Goal: Task Accomplishment & Management: Manage account settings

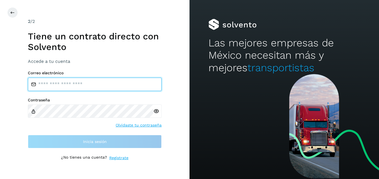
click at [56, 83] on input "email" at bounding box center [95, 84] width 134 height 13
type input "**********"
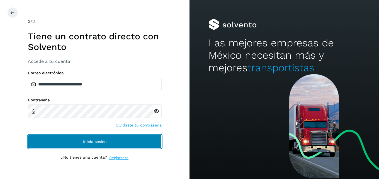
click at [83, 137] on button "Inicia sesión" at bounding box center [95, 141] width 134 height 13
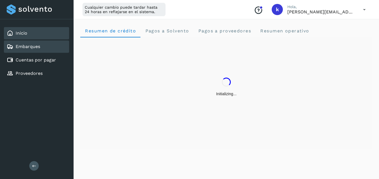
click at [51, 45] on div "Embarques" at bounding box center [36, 46] width 65 height 12
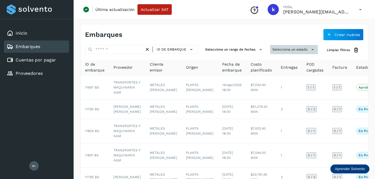
click at [283, 48] on button "Selecciona un estado" at bounding box center [294, 49] width 48 height 9
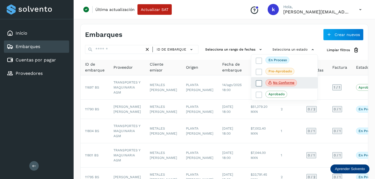
click at [266, 81] on span "No conforme" at bounding box center [282, 82] width 32 height 7
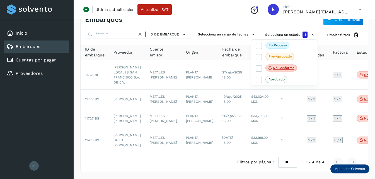
scroll to position [28, 0]
click at [118, 91] on div at bounding box center [187, 89] width 375 height 179
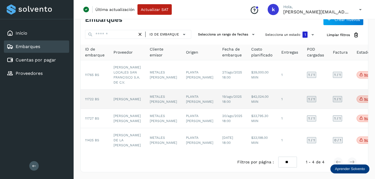
click at [94, 97] on span "11722 BS" at bounding box center [92, 99] width 14 height 4
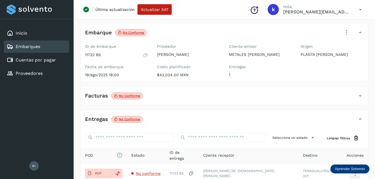
scroll to position [56, 0]
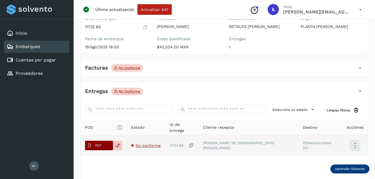
click at [92, 141] on button "PDF" at bounding box center [99, 145] width 28 height 9
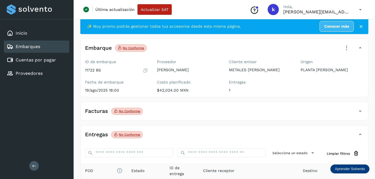
scroll to position [0, 0]
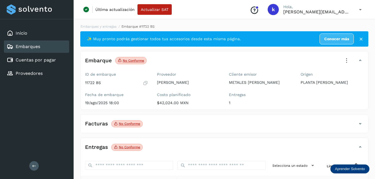
click at [346, 58] on icon at bounding box center [347, 60] width 12 height 12
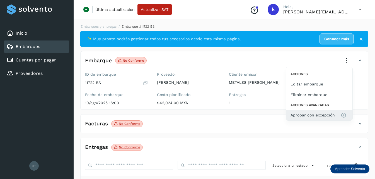
click at [308, 115] on span "Aprobar con excepción" at bounding box center [313, 115] width 44 height 6
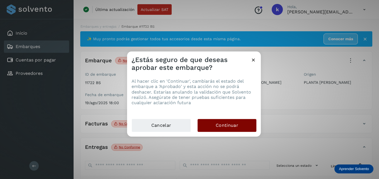
click at [234, 127] on span "Continuar" at bounding box center [227, 125] width 23 height 6
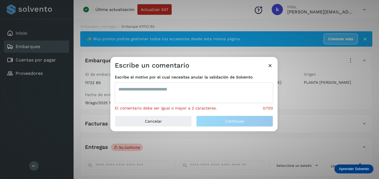
click at [182, 90] on textarea at bounding box center [194, 92] width 158 height 21
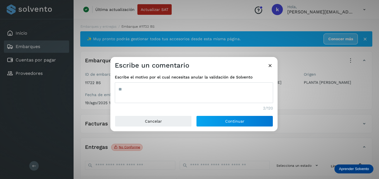
type textarea "*"
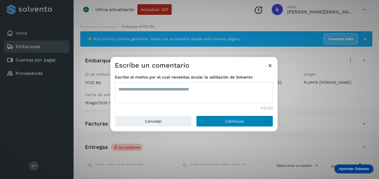
type textarea "**********"
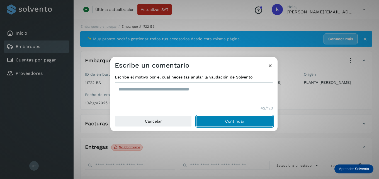
click at [209, 121] on button "Continuar" at bounding box center [234, 120] width 77 height 11
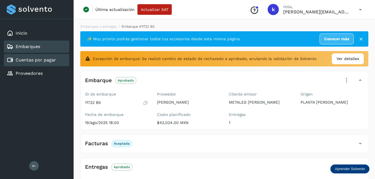
click at [23, 59] on link "Cuentas por pagar" at bounding box center [36, 59] width 40 height 5
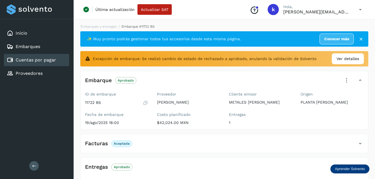
click at [31, 140] on div "Inicio Embarques Cuentas por pagar Proveedores Salir" at bounding box center [37, 89] width 74 height 179
click at [20, 57] on link "Cuentas por pagar" at bounding box center [36, 59] width 40 height 5
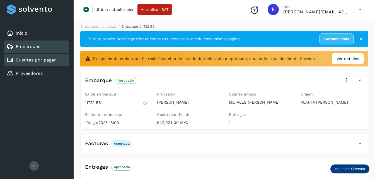
click at [20, 45] on link "Embarques" at bounding box center [28, 46] width 25 height 5
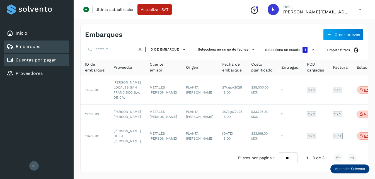
click at [20, 58] on link "Cuentas por pagar" at bounding box center [36, 59] width 40 height 5
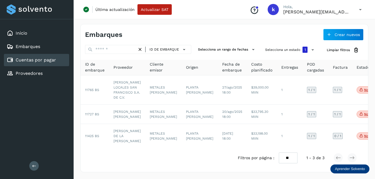
click at [20, 58] on link "Cuentas por pagar" at bounding box center [36, 59] width 40 height 5
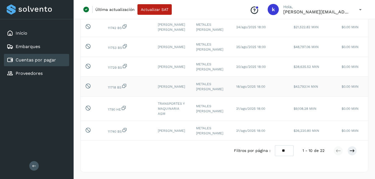
scroll to position [175, 0]
click at [279, 150] on select "** ** **" at bounding box center [284, 150] width 19 height 11
select select "**"
click at [275, 145] on select "** ** **" at bounding box center [284, 150] width 19 height 11
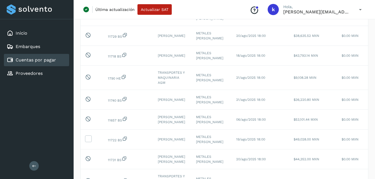
scroll to position [203, 0]
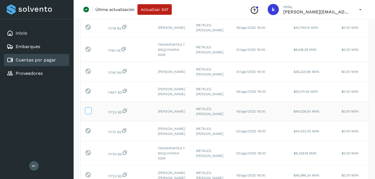
click at [88, 113] on icon at bounding box center [88, 110] width 6 height 6
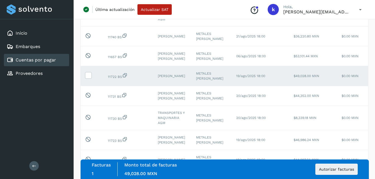
scroll to position [286, 0]
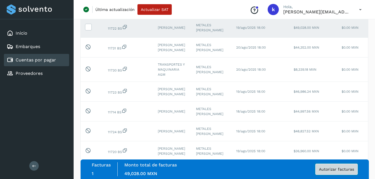
click at [350, 171] on button "Autorizar facturas" at bounding box center [337, 168] width 42 height 11
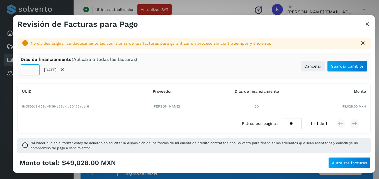
click at [33, 72] on input "**" at bounding box center [30, 69] width 19 height 11
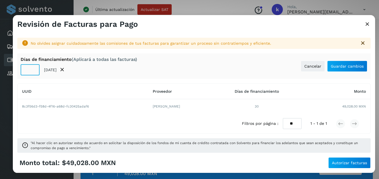
click at [33, 72] on input "**" at bounding box center [30, 69] width 19 height 11
click at [33, 72] on input "*" at bounding box center [30, 69] width 19 height 11
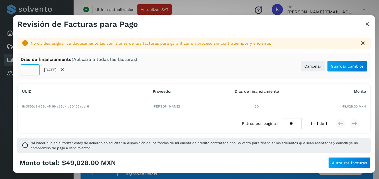
click at [33, 72] on input "*" at bounding box center [30, 69] width 19 height 11
type input "*"
click at [33, 72] on input "*" at bounding box center [30, 69] width 19 height 11
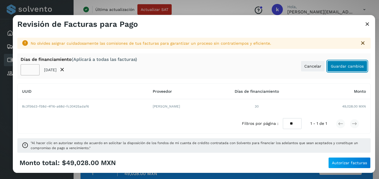
click at [351, 70] on button "Guardar cambios" at bounding box center [348, 66] width 40 height 11
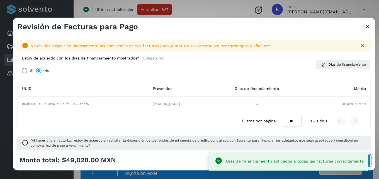
click at [370, 159] on button "Autorizar facturas" at bounding box center [350, 160] width 42 height 11
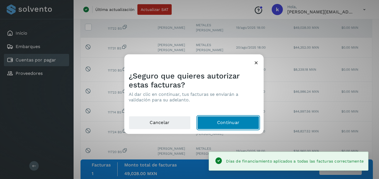
click at [218, 123] on button "Continuar" at bounding box center [229, 122] width 62 height 13
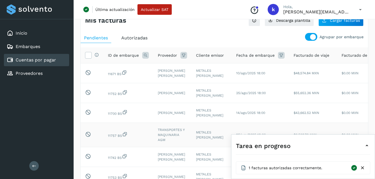
scroll to position [0, 0]
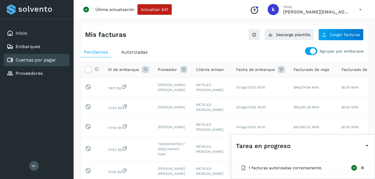
click at [130, 50] on span "Autorizadas" at bounding box center [134, 51] width 26 height 5
select select "**"
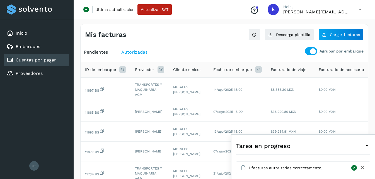
click at [122, 68] on icon at bounding box center [122, 69] width 7 height 7
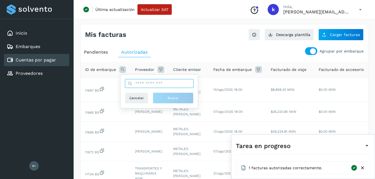
click at [150, 85] on input "text" at bounding box center [159, 83] width 69 height 9
type input "*****"
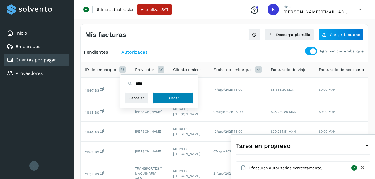
click at [171, 98] on span "Buscar" at bounding box center [173, 97] width 11 height 5
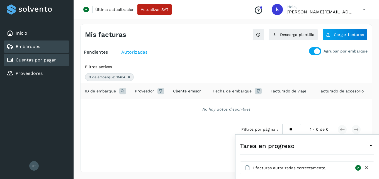
click at [31, 42] on div "Embarques" at bounding box center [36, 46] width 65 height 12
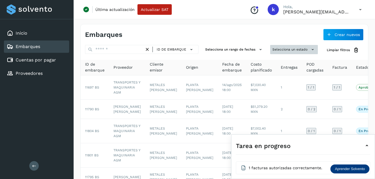
click at [281, 50] on button "Selecciona un estado" at bounding box center [294, 49] width 48 height 9
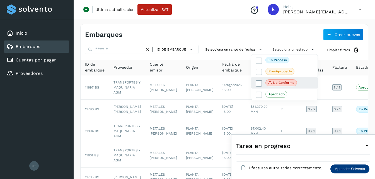
click at [266, 82] on span "No conforme" at bounding box center [282, 82] width 32 height 7
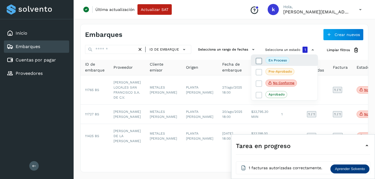
click at [258, 61] on icon at bounding box center [259, 61] width 6 height 6
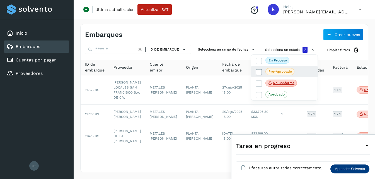
click at [259, 72] on icon at bounding box center [259, 72] width 6 height 6
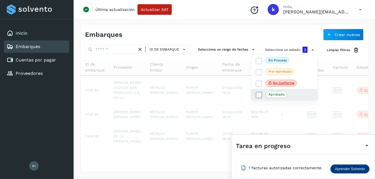
click at [259, 94] on icon at bounding box center [259, 95] width 6 height 6
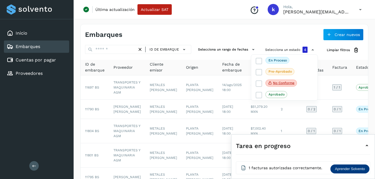
click at [245, 30] on div at bounding box center [187, 89] width 375 height 179
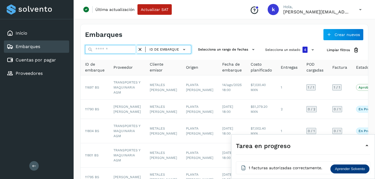
click at [107, 52] on input "text" at bounding box center [111, 49] width 52 height 9
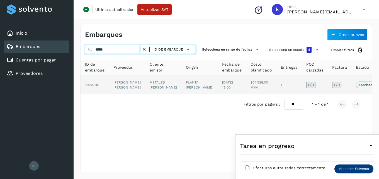
type input "*****"
click at [125, 87] on td "[PERSON_NAME] [PERSON_NAME]" at bounding box center [127, 84] width 36 height 19
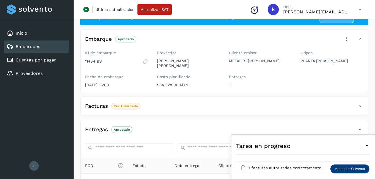
scroll to position [84, 0]
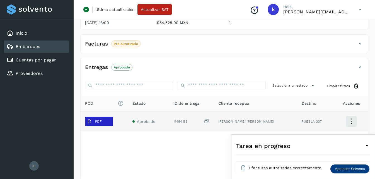
click at [98, 117] on span "PDF" at bounding box center [94, 121] width 19 height 9
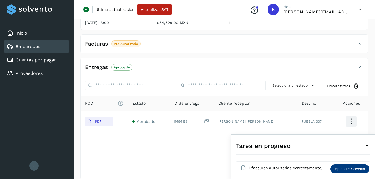
click at [30, 46] on link "Embarques" at bounding box center [28, 46] width 25 height 5
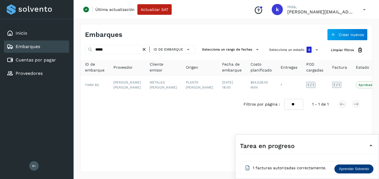
click at [145, 50] on icon at bounding box center [144, 50] width 6 height 6
